Goal: Task Accomplishment & Management: Use online tool/utility

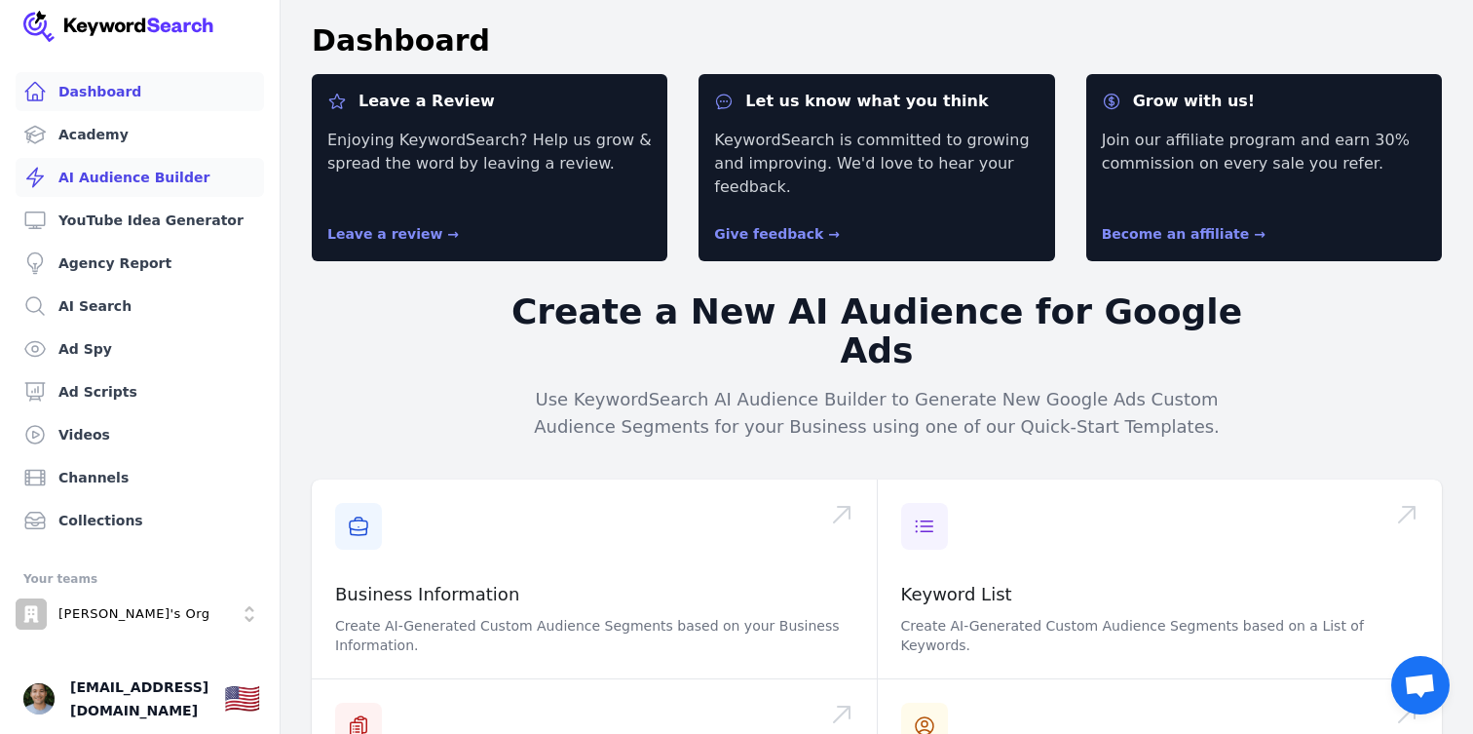
click at [125, 186] on link "AI Audience Builder" at bounding box center [140, 177] width 248 height 39
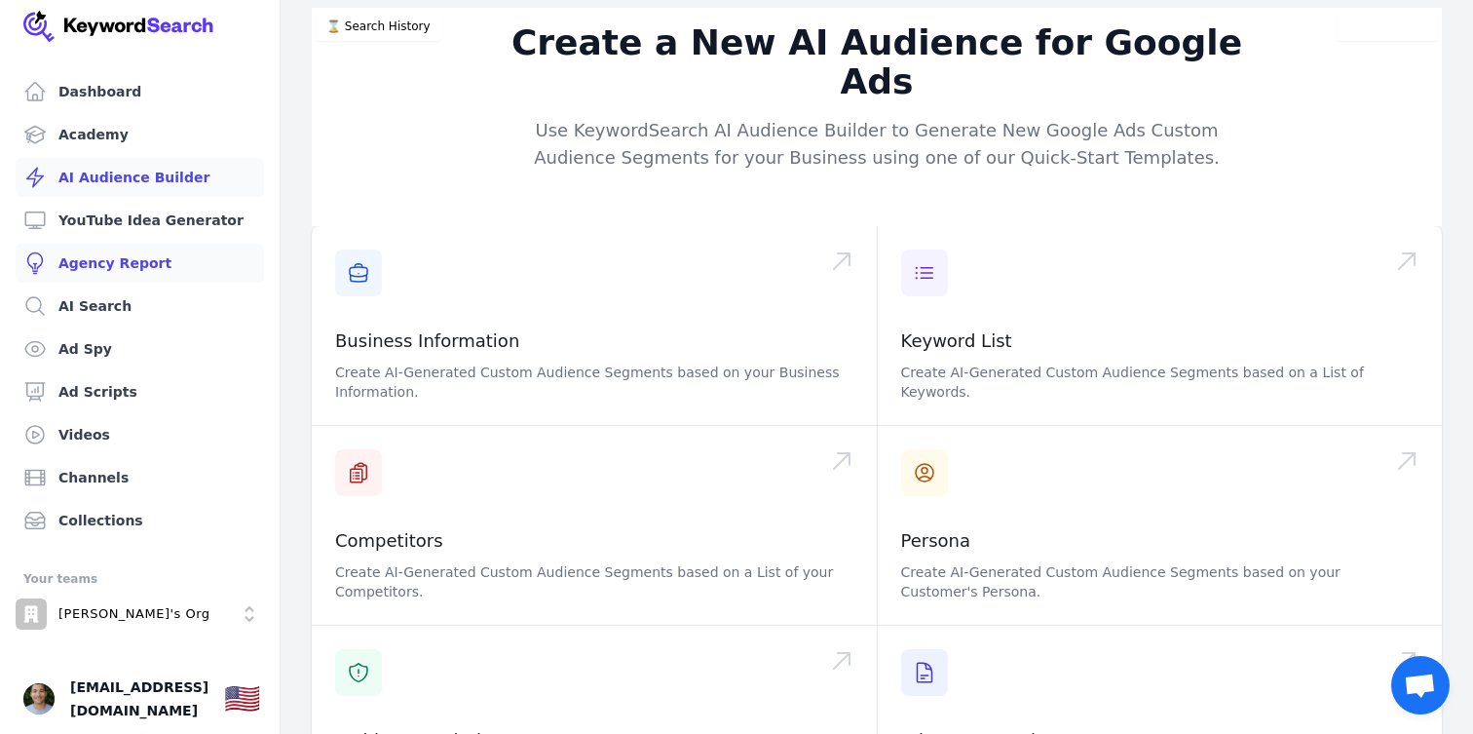
click at [134, 282] on link "Agency Report" at bounding box center [140, 263] width 248 height 39
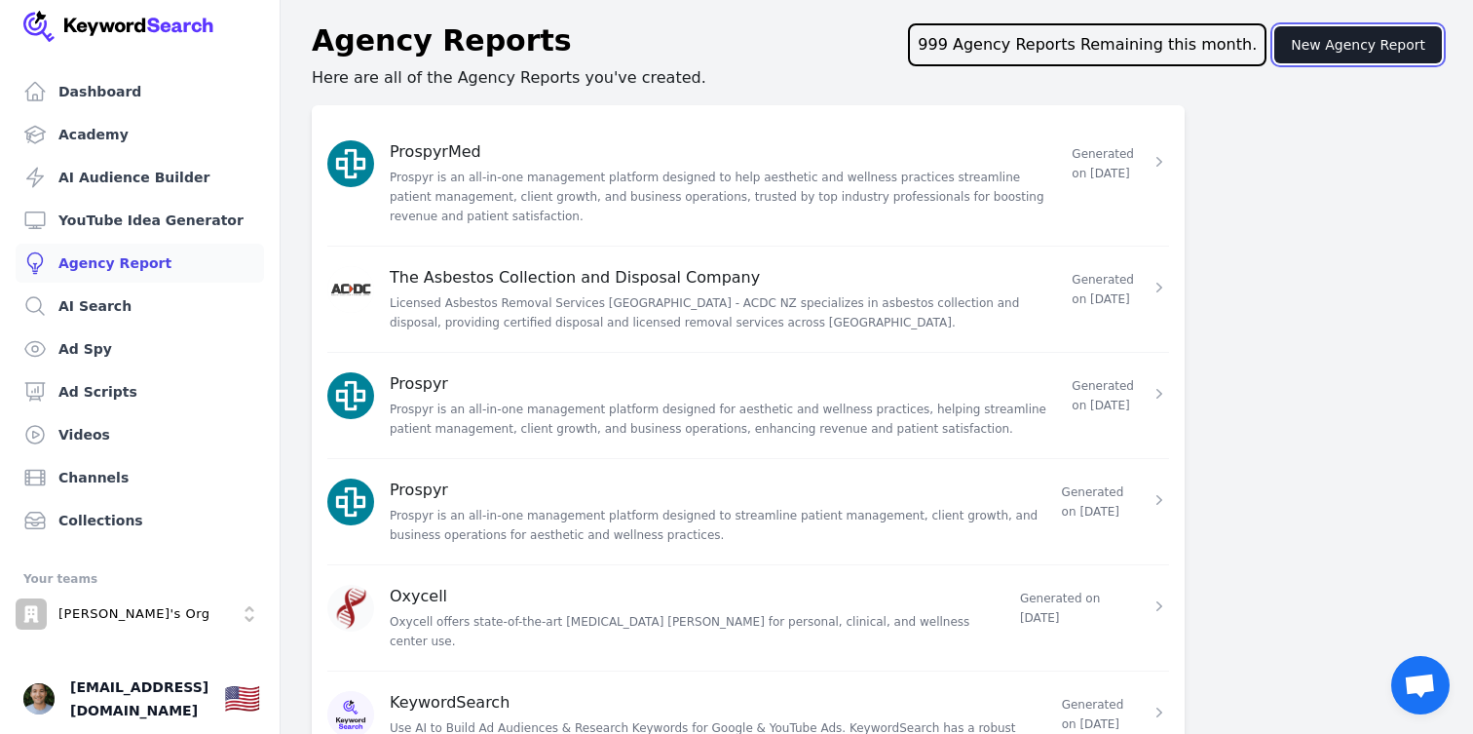
click at [1367, 42] on button "New Agency Report" at bounding box center [1358, 44] width 168 height 37
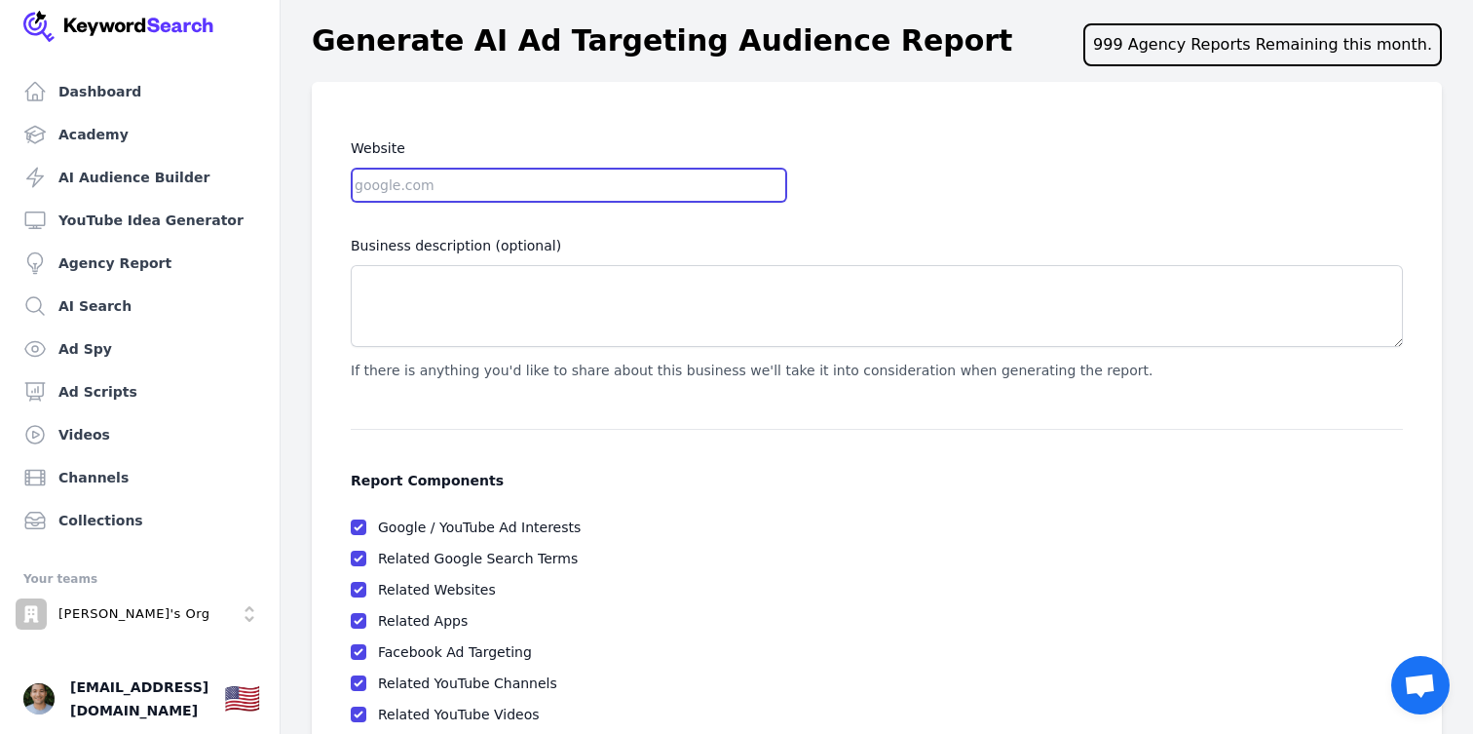
click at [577, 192] on input "Website" at bounding box center [569, 185] width 436 height 35
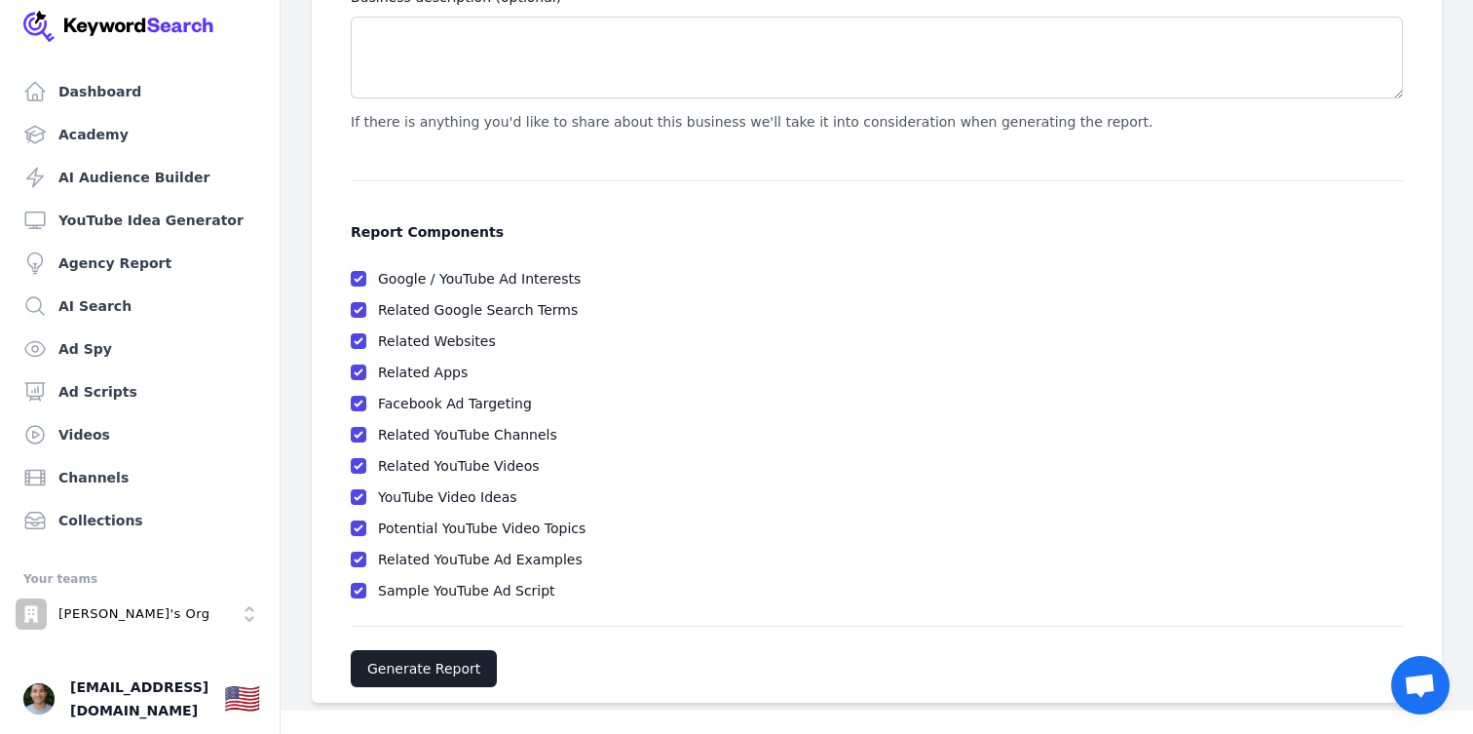
type input "som.md"
click at [418, 667] on button "Generate Report" at bounding box center [424, 668] width 146 height 37
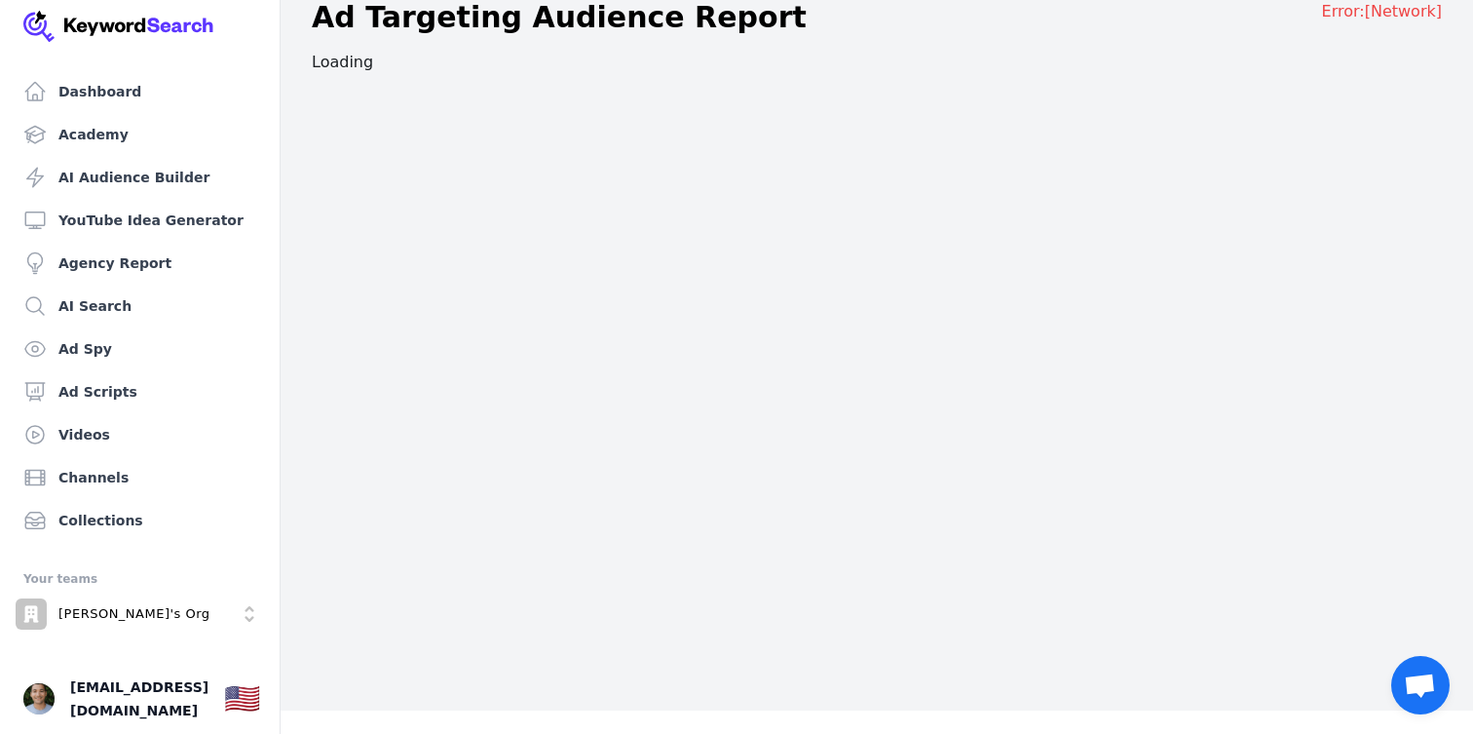
scroll to position [23, 0]
